Goal: Information Seeking & Learning: Learn about a topic

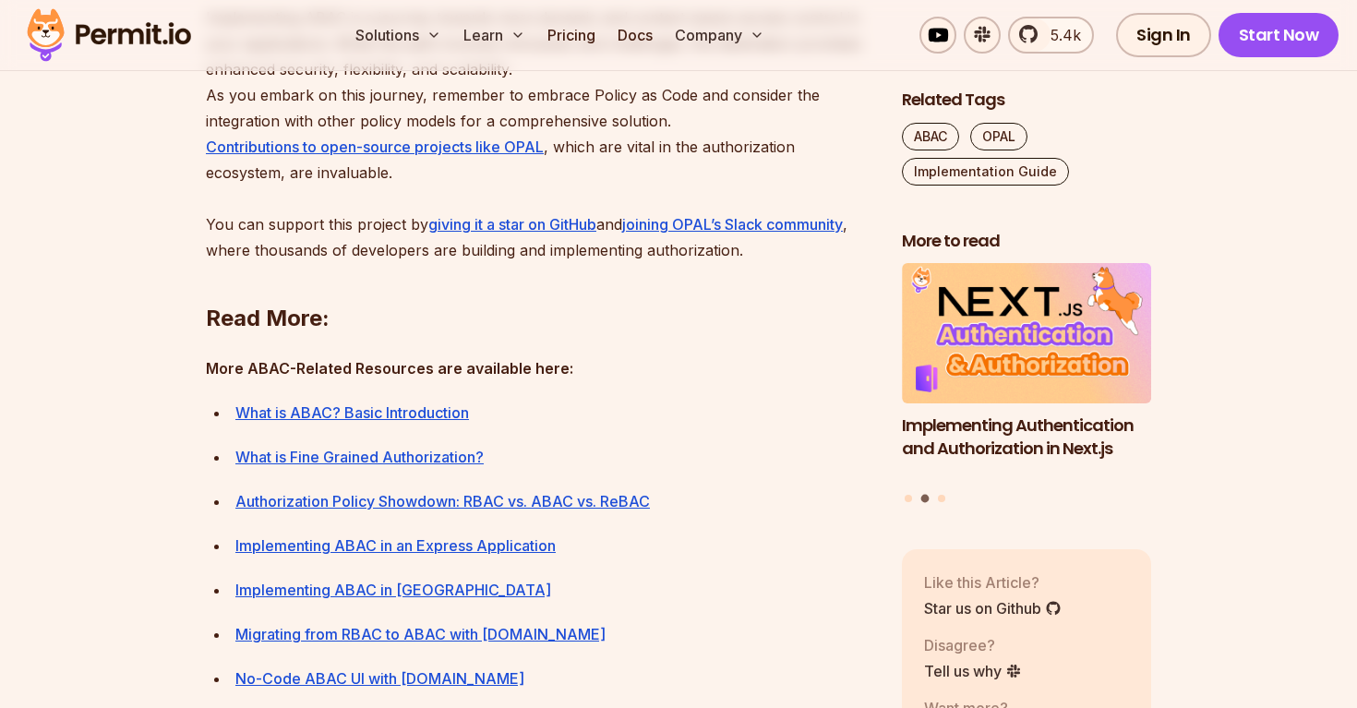
scroll to position [8739, 0]
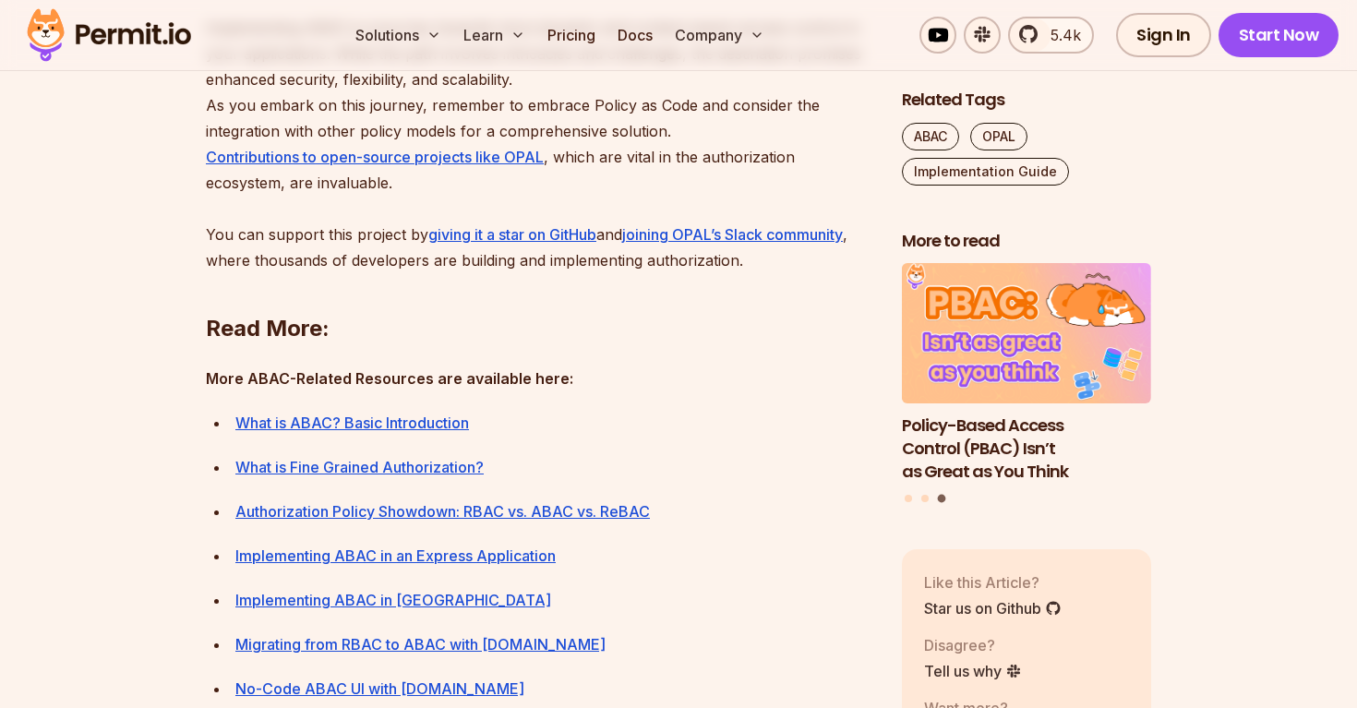
scroll to position [8756, 0]
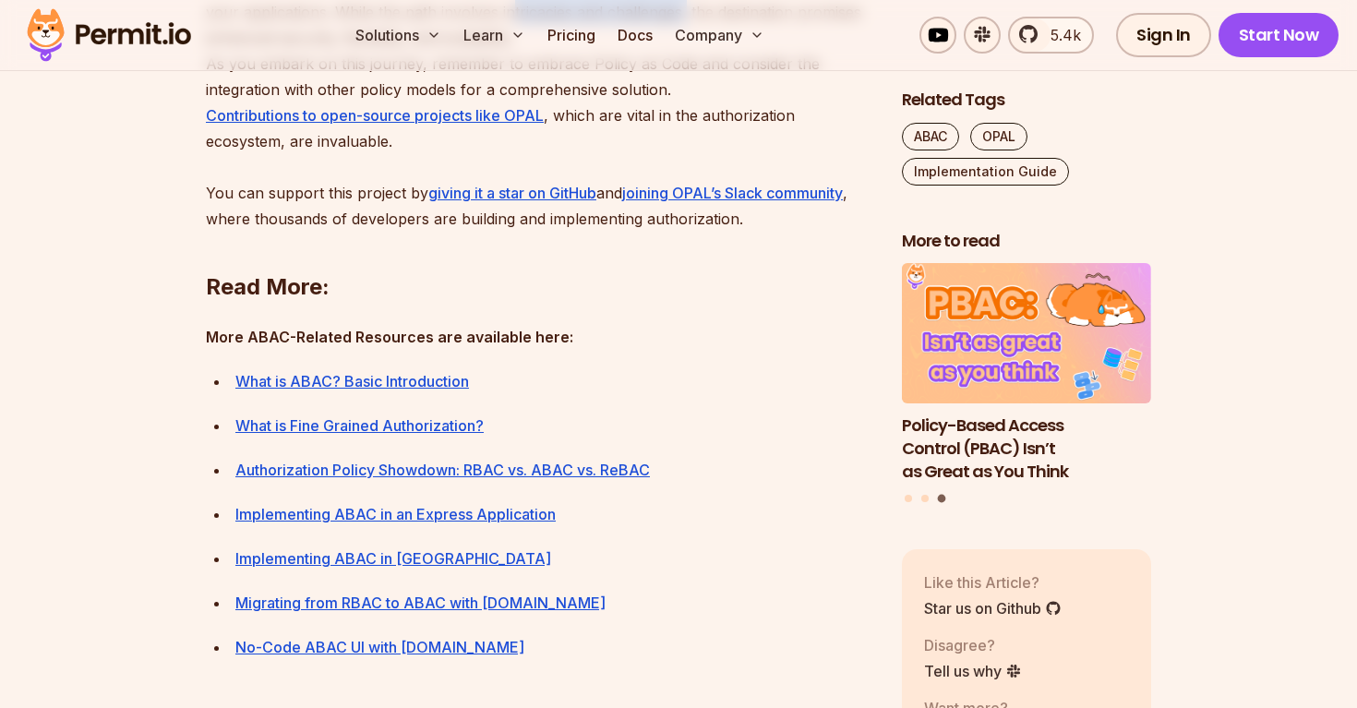
drag, startPoint x: 508, startPoint y: 486, endPoint x: 684, endPoint y: 487, distance: 176.4
click at [684, 232] on p "Implementing ABAC is a journey towards more dynamic and context-aware access co…" at bounding box center [539, 102] width 667 height 259
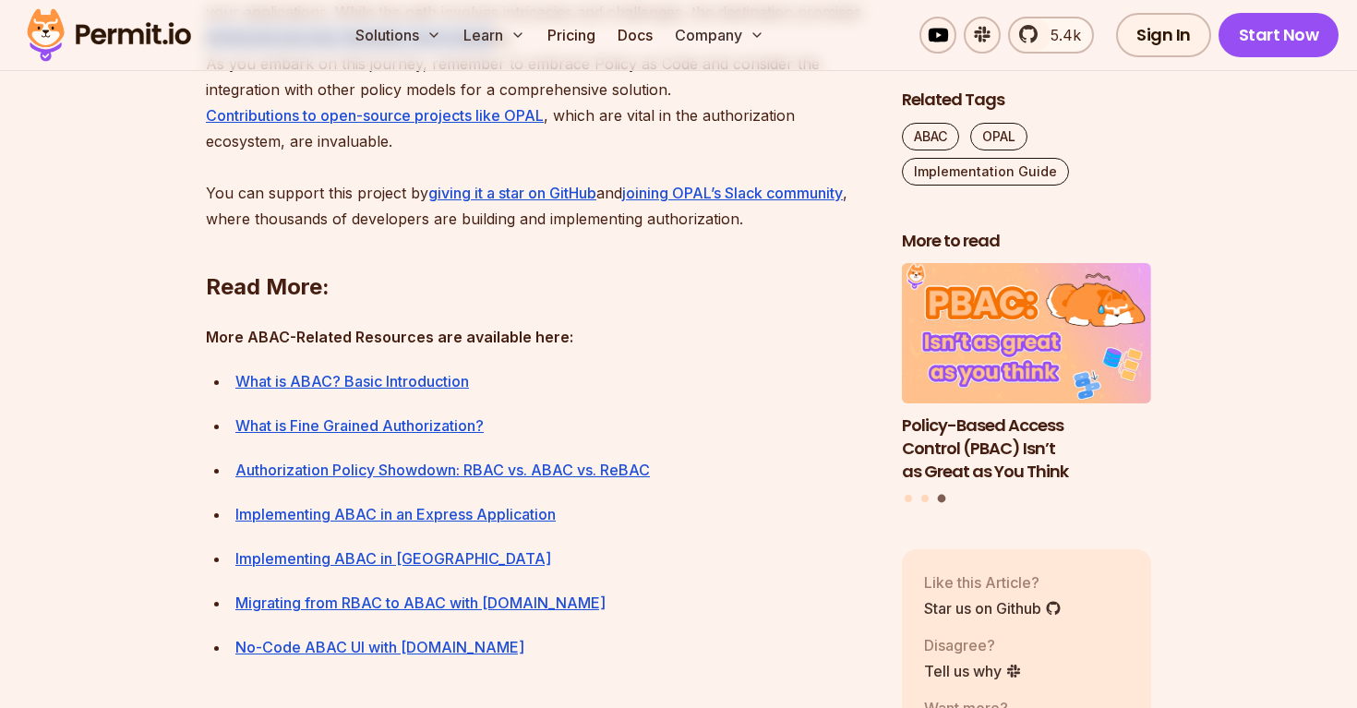
drag, startPoint x: 200, startPoint y: 517, endPoint x: 497, endPoint y: 517, distance: 296.4
click at [497, 232] on p "Implementing ABAC is a journey towards more dynamic and context-aware access co…" at bounding box center [539, 102] width 667 height 259
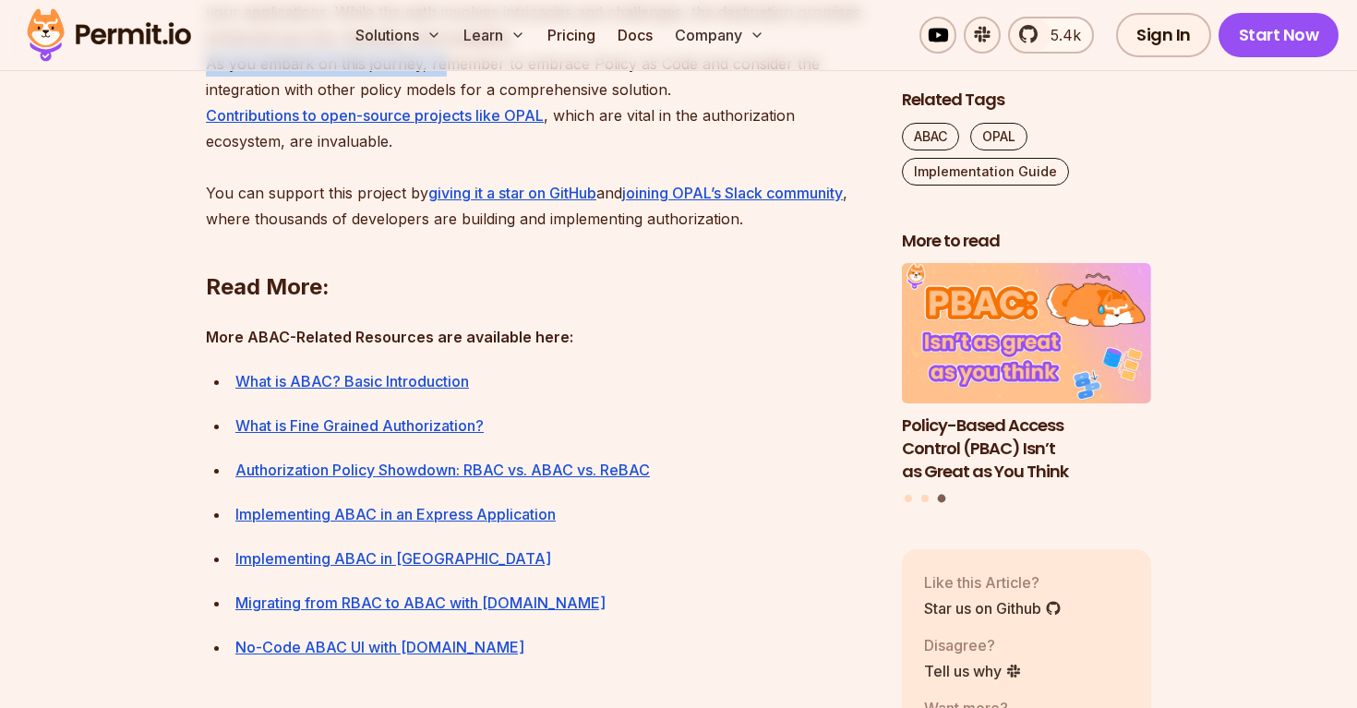
drag, startPoint x: 204, startPoint y: 542, endPoint x: 445, endPoint y: 542, distance: 241.0
click at [445, 232] on p "Implementing ABAC is a journey towards more dynamic and context-aware access co…" at bounding box center [539, 102] width 667 height 259
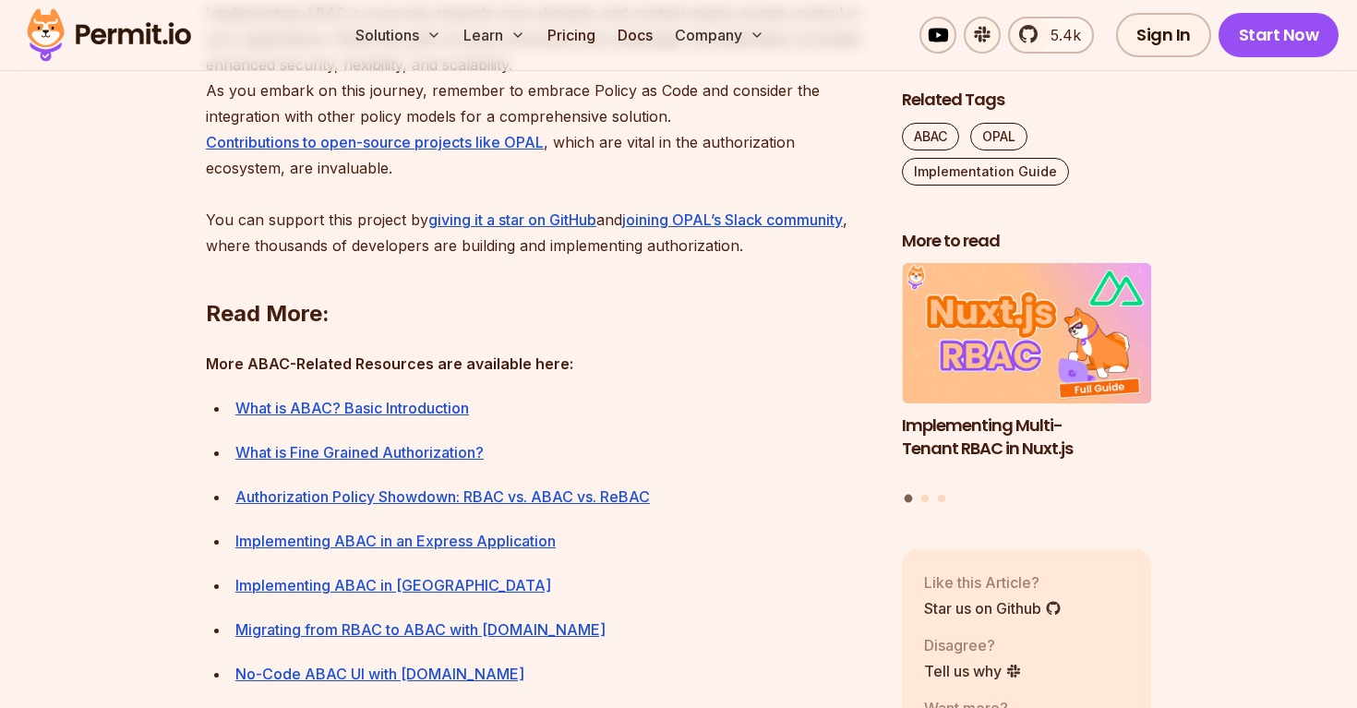
scroll to position [8763, 0]
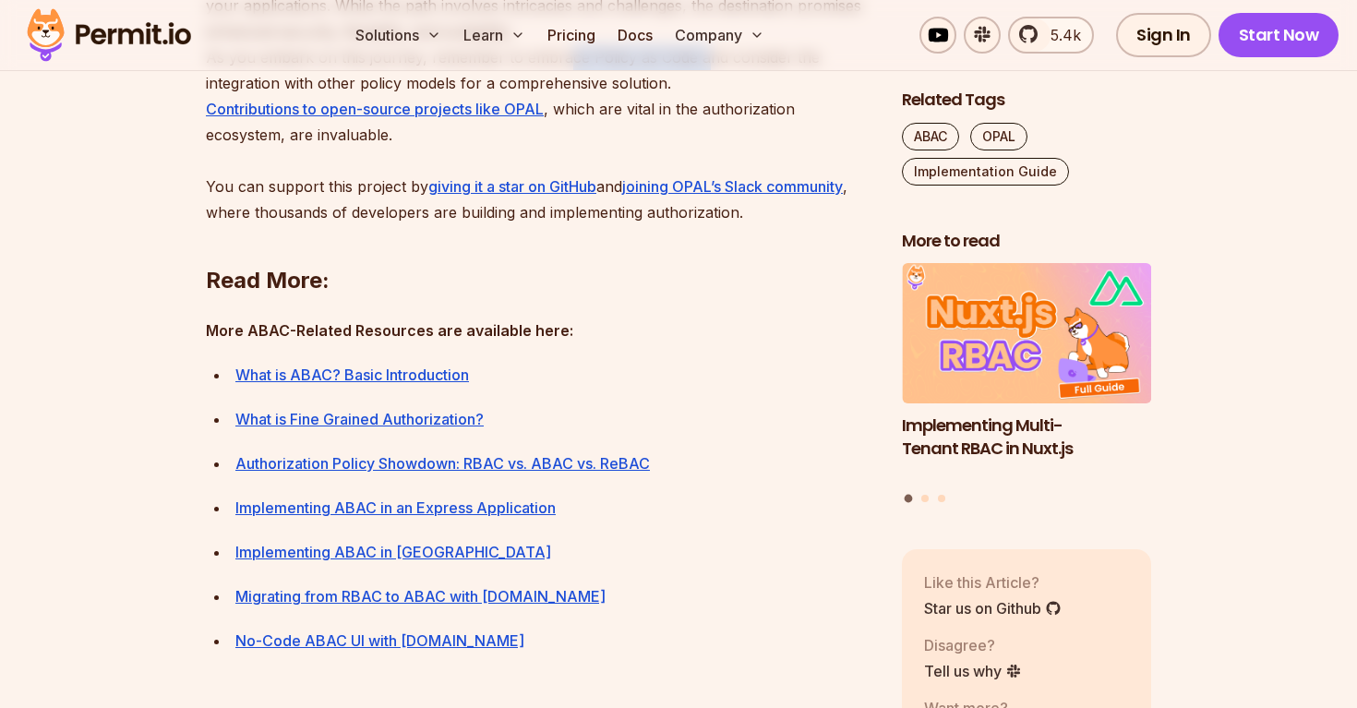
drag, startPoint x: 562, startPoint y: 523, endPoint x: 702, endPoint y: 530, distance: 139.6
click at [702, 225] on p "Implementing ABAC is a journey towards more dynamic and context-aware access co…" at bounding box center [539, 96] width 667 height 259
drag, startPoint x: 528, startPoint y: 535, endPoint x: 681, endPoint y: 531, distance: 153.3
click at [681, 225] on p "Implementing ABAC is a journey towards more dynamic and context-aware access co…" at bounding box center [539, 96] width 667 height 259
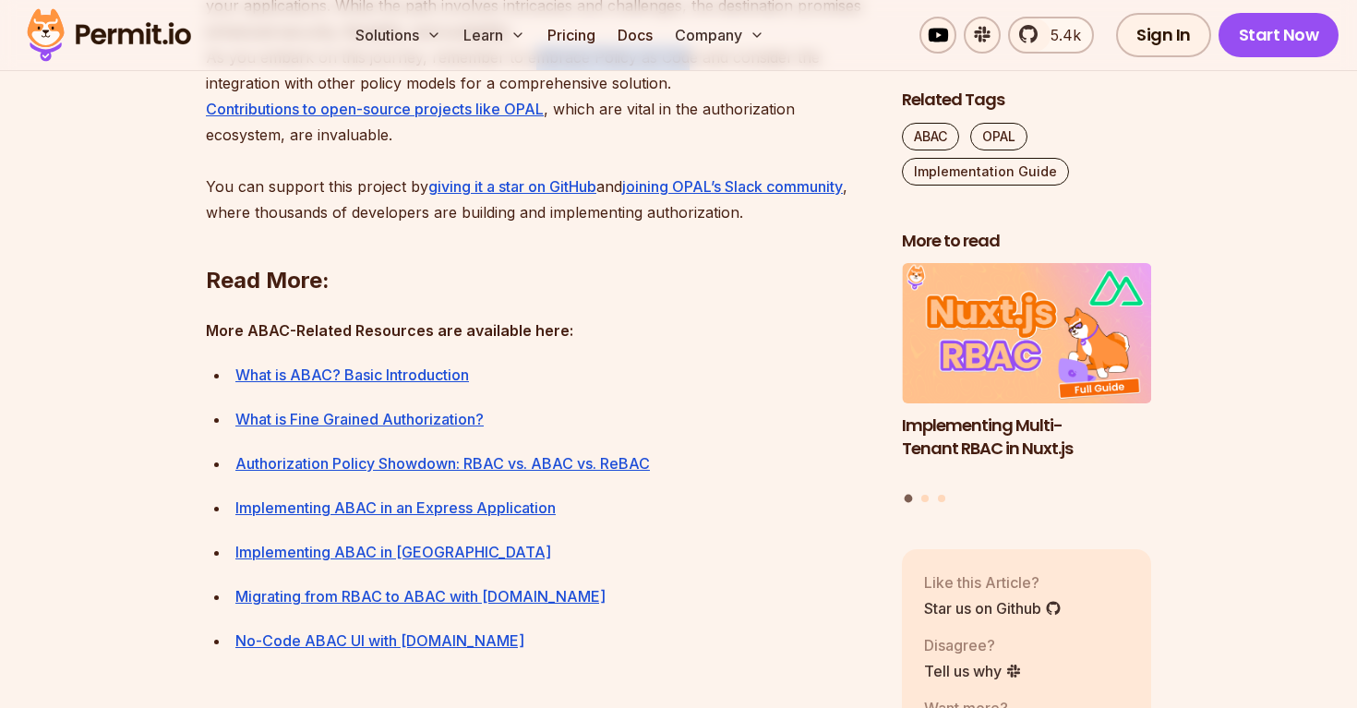
click at [681, 225] on p "Implementing ABAC is a journey towards more dynamic and context-aware access co…" at bounding box center [539, 96] width 667 height 259
drag, startPoint x: 206, startPoint y: 548, endPoint x: 422, endPoint y: 548, distance: 216.1
click at [263, 225] on p "Implementing ABAC is a journey towards more dynamic and context-aware access co…" at bounding box center [539, 96] width 667 height 259
click at [431, 225] on p "Implementing ABAC is a journey towards more dynamic and context-aware access co…" at bounding box center [539, 96] width 667 height 259
drag, startPoint x: 426, startPoint y: 529, endPoint x: 702, endPoint y: 546, distance: 276.6
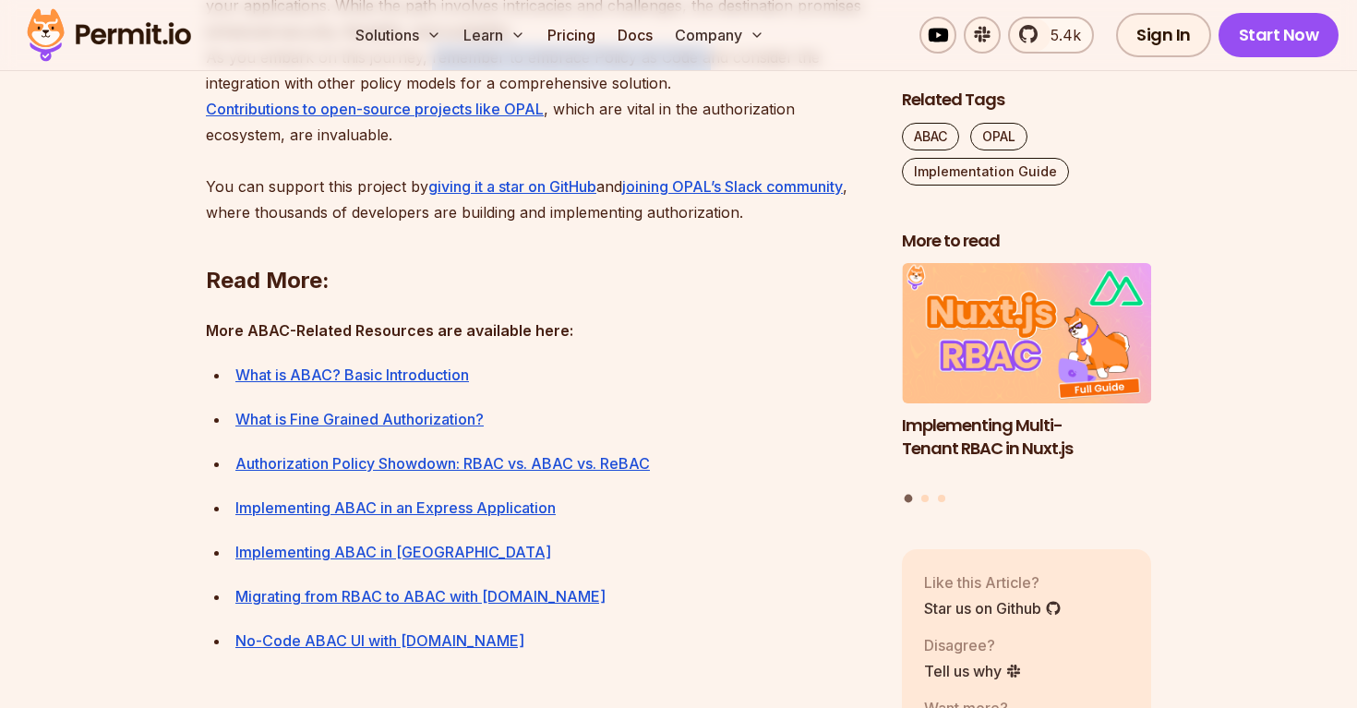
click at [702, 225] on p "Implementing ABAC is a journey towards more dynamic and context-aware access co…" at bounding box center [539, 96] width 667 height 259
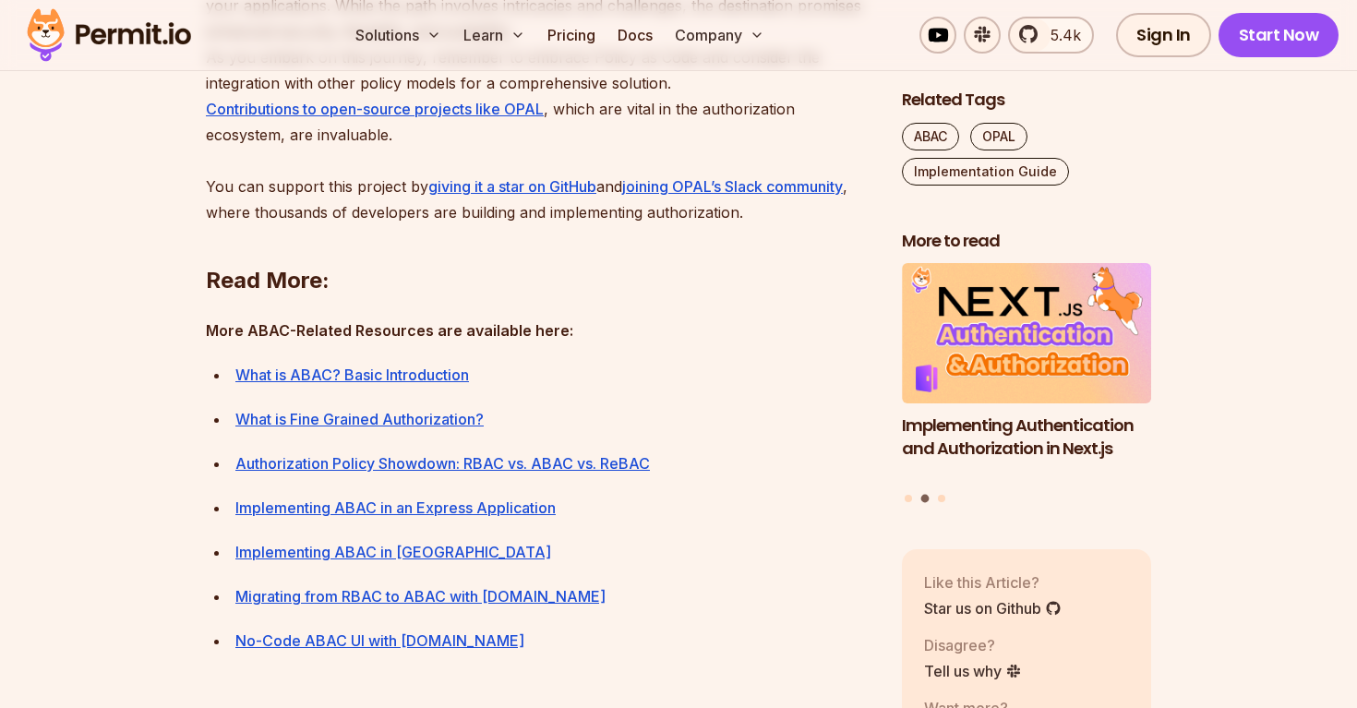
scroll to position [8769, 0]
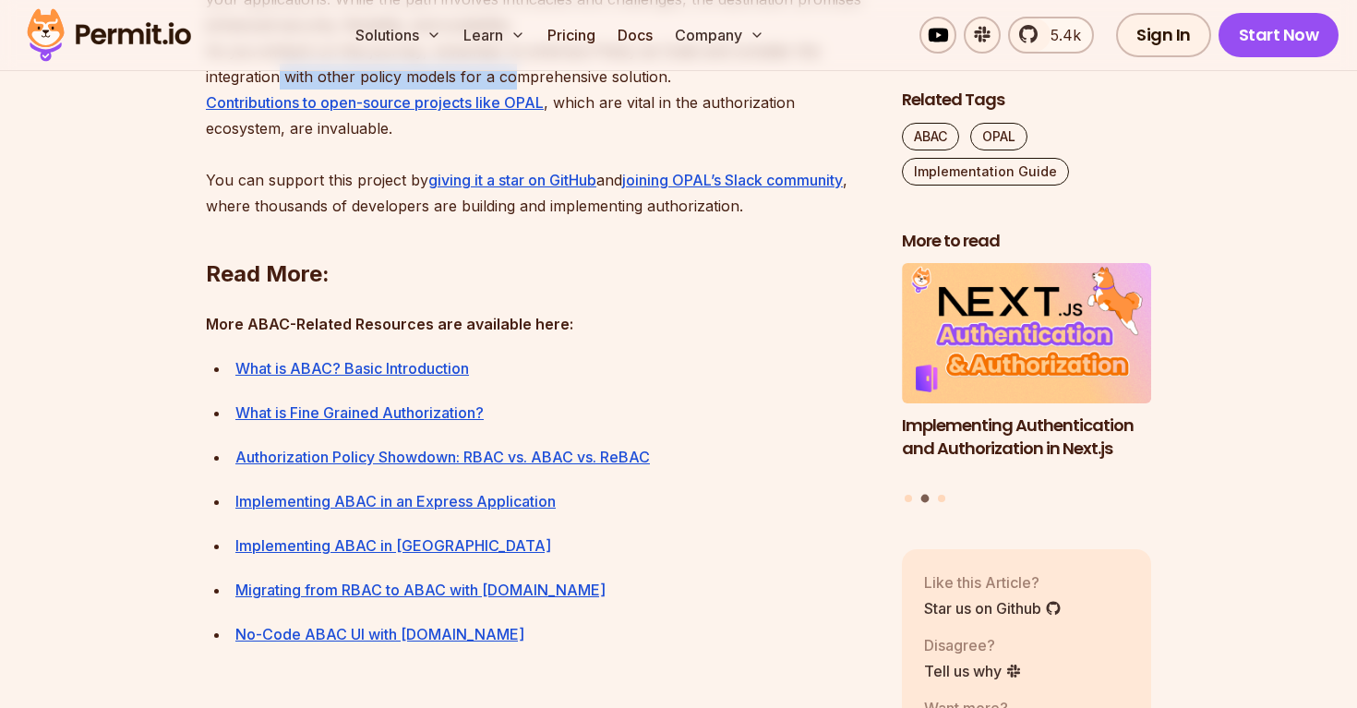
drag, startPoint x: 281, startPoint y: 551, endPoint x: 514, endPoint y: 551, distance: 233.6
click at [514, 219] on p "Implementing ABAC is a journey towards more dynamic and context-aware access co…" at bounding box center [539, 89] width 667 height 259
drag, startPoint x: 374, startPoint y: 560, endPoint x: 608, endPoint y: 559, distance: 234.5
click at [608, 219] on p "Implementing ABAC is a journey towards more dynamic and context-aware access co…" at bounding box center [539, 89] width 667 height 259
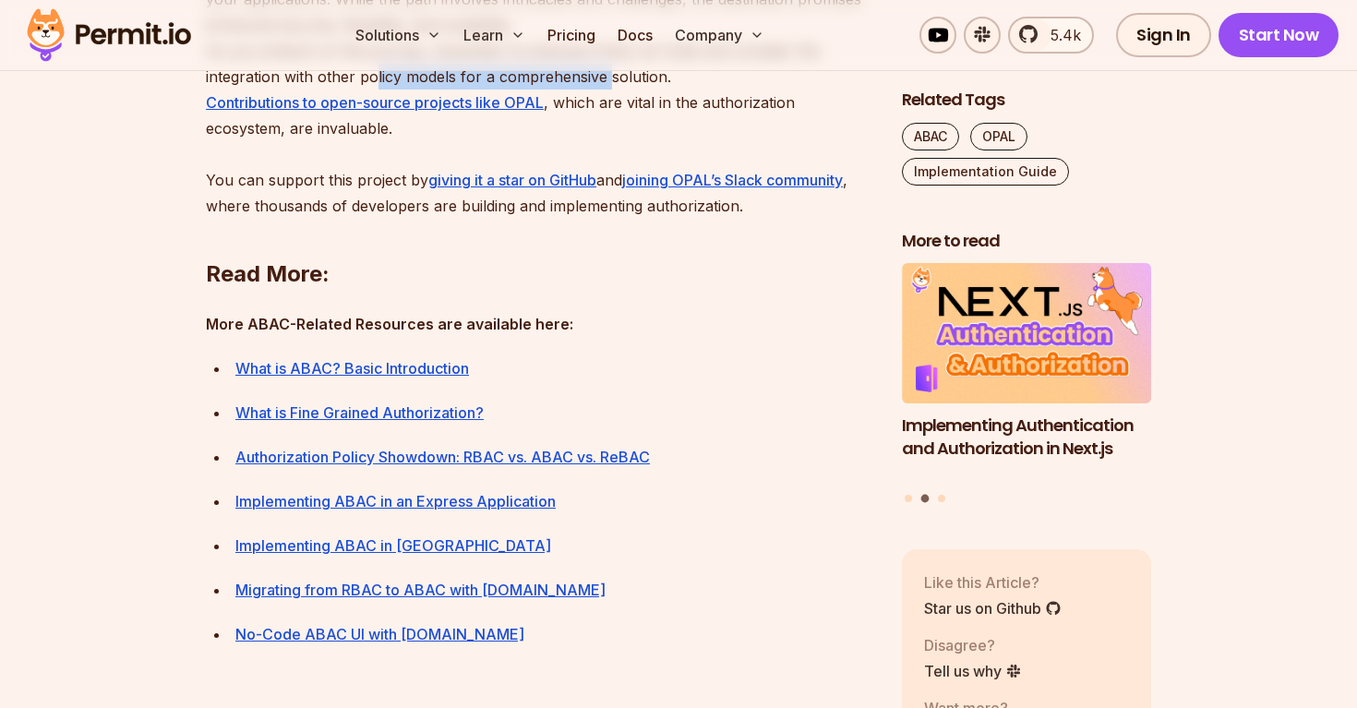
click at [608, 219] on p "Implementing ABAC is a journey towards more dynamic and context-aware access co…" at bounding box center [539, 89] width 667 height 259
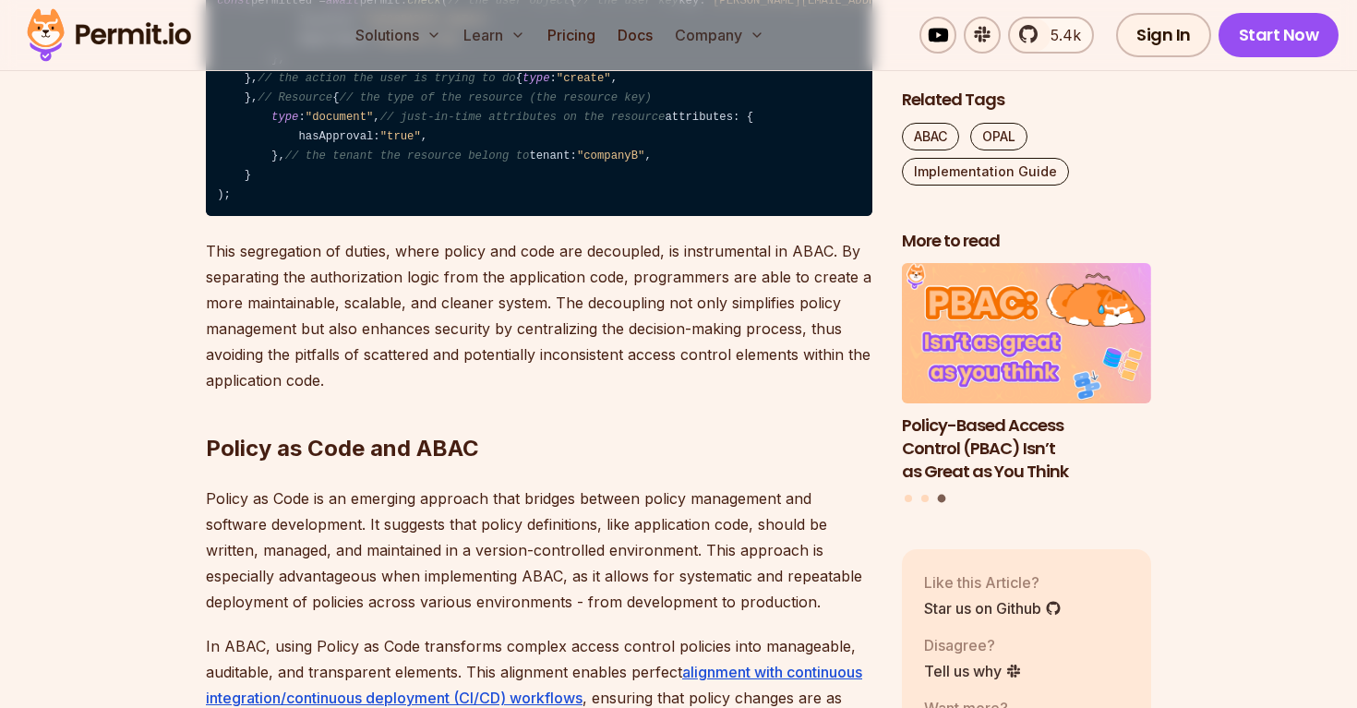
scroll to position [2682, 0]
